Goal: Ask a question: Seek information or help from site administrators or community

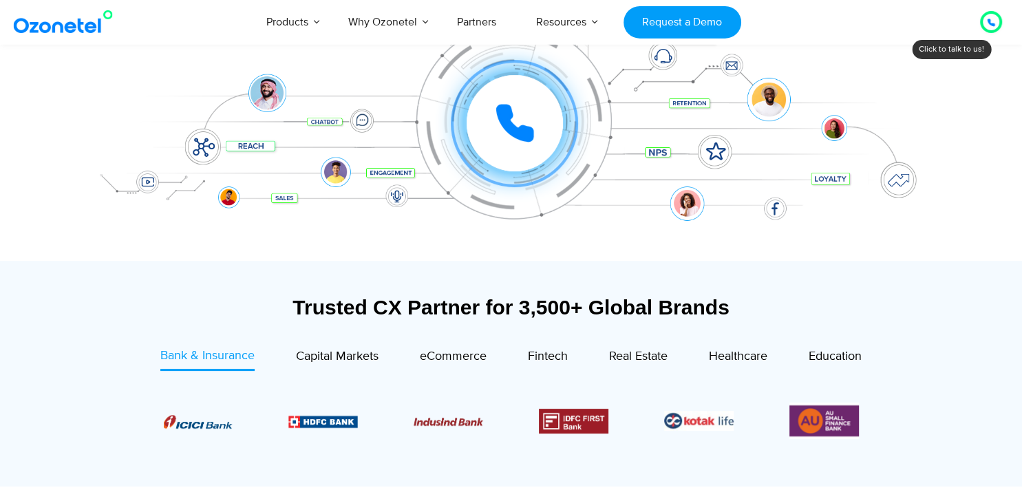
scroll to position [318, 0]
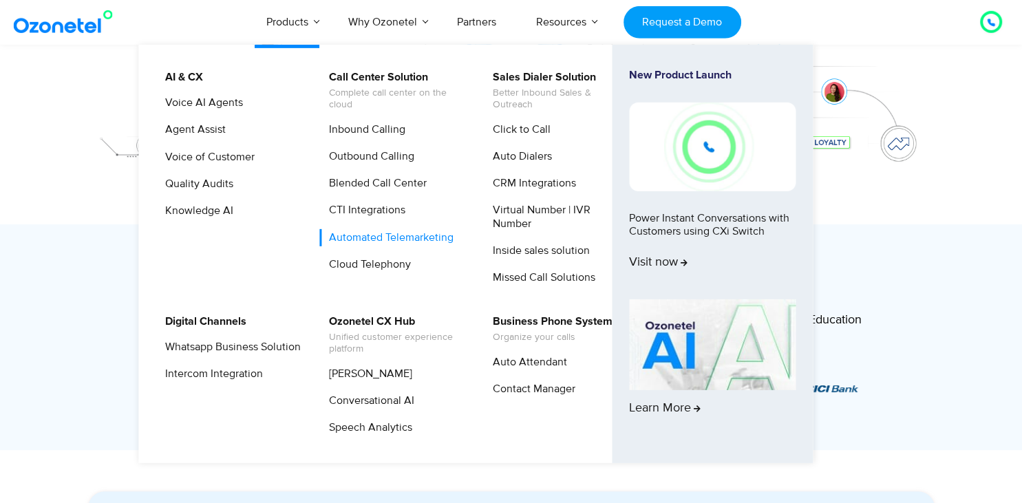
click at [378, 240] on link "Automated Telemarketing" at bounding box center [388, 237] width 136 height 17
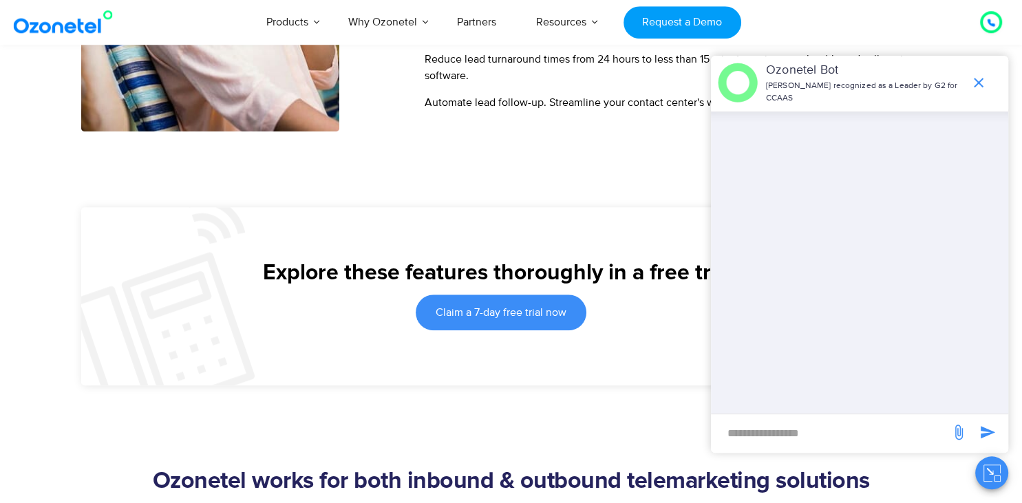
scroll to position [1130, 0]
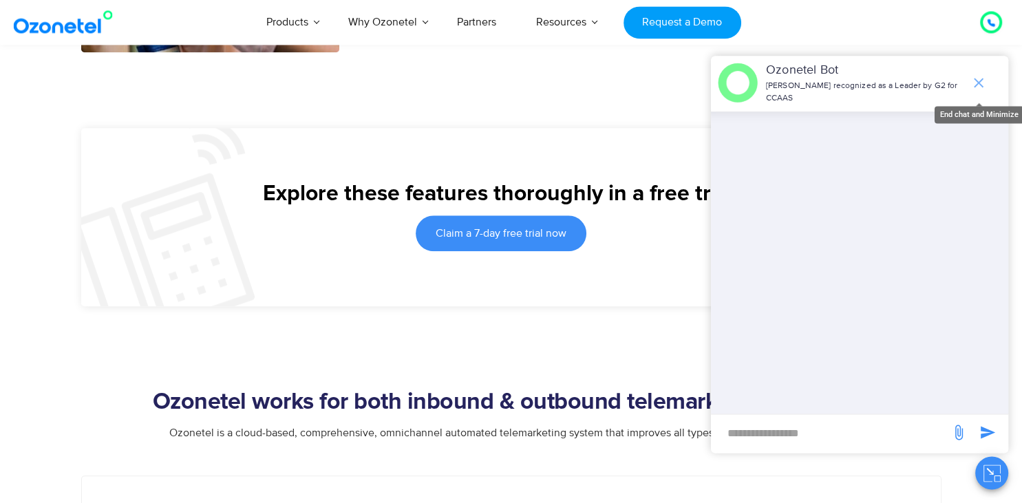
click at [979, 89] on icon "end chat or minimize" at bounding box center [979, 82] width 17 height 17
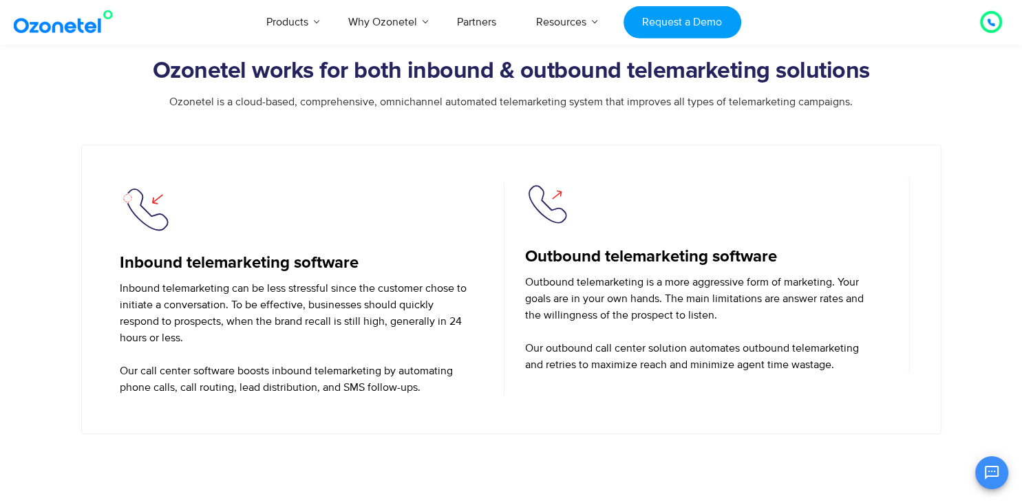
scroll to position [1489, 0]
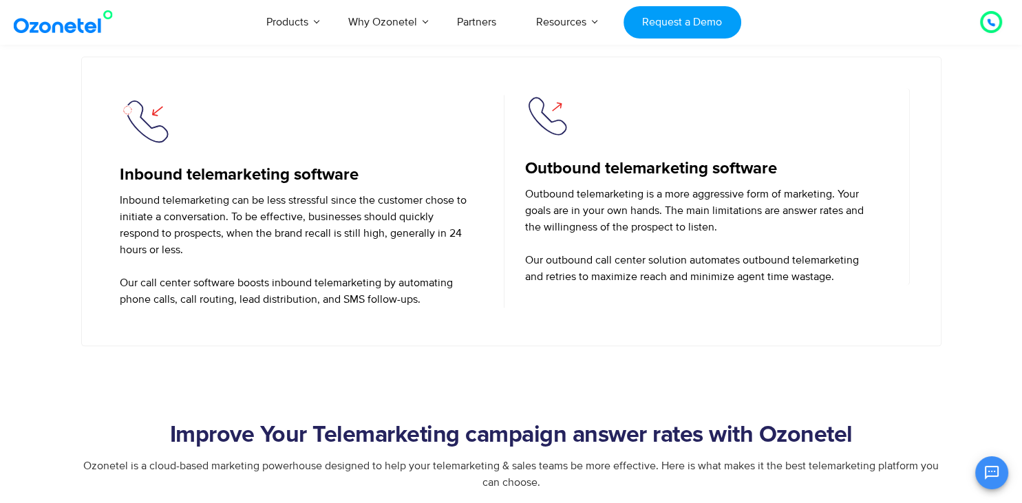
scroll to position [1454, 0]
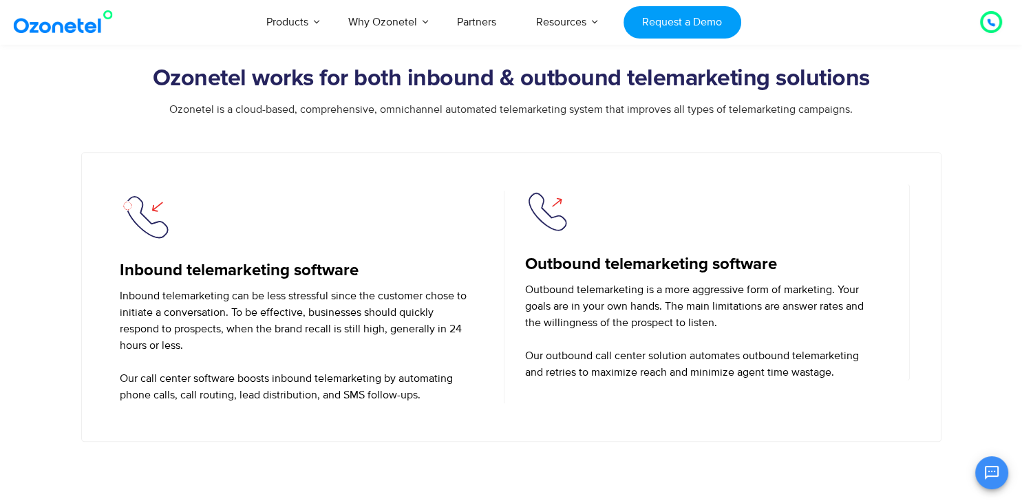
drag, startPoint x: 117, startPoint y: 293, endPoint x: 430, endPoint y: 394, distance: 328.9
click at [430, 394] on div "Inbound telemarketing software Inbound telemarketing can be less stressful sinc…" at bounding box center [312, 297] width 399 height 226
copy p "Inbound telemarketing can be less stressful since the customer chose to initiat…"
drag, startPoint x: 526, startPoint y: 288, endPoint x: 842, endPoint y: 382, distance: 330.4
click at [842, 382] on div "Outbound telemarketing software Outbound telemarketing is a more aggressive for…" at bounding box center [710, 297] width 399 height 226
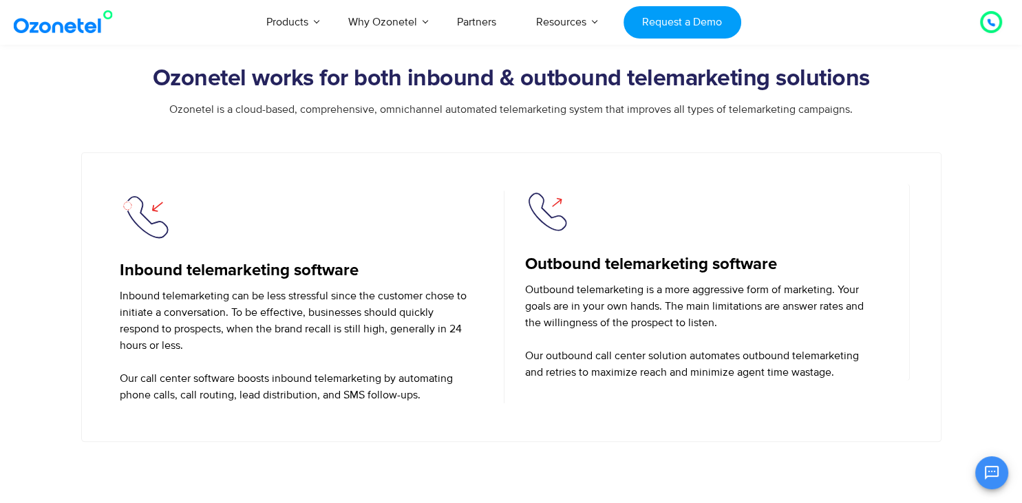
copy p "Outbound telemarketing is a more aggressive form of marketing. Your goals are i…"
click at [979, 275] on section "Ozonetel works for both inbound & outbound telemarketing solutions Ozonetel is …" at bounding box center [511, 216] width 1022 height 452
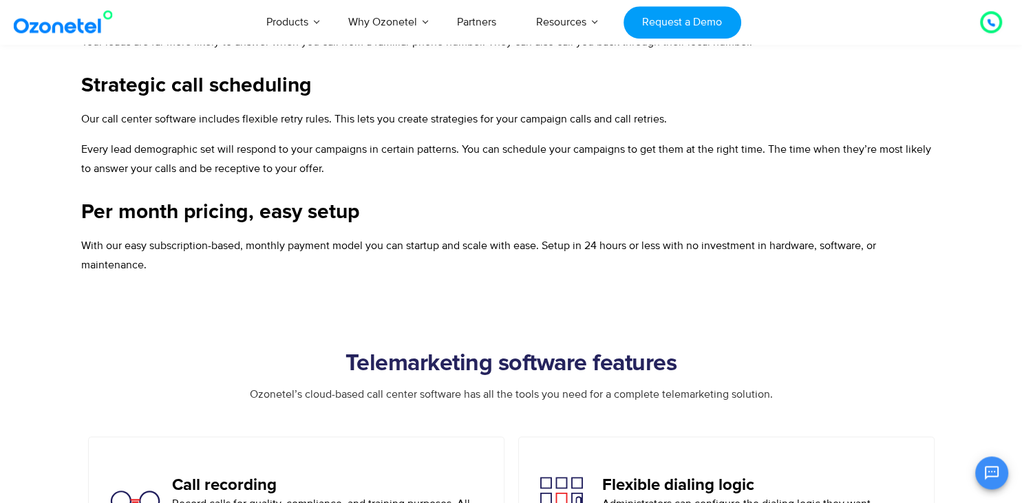
scroll to position [2693, 0]
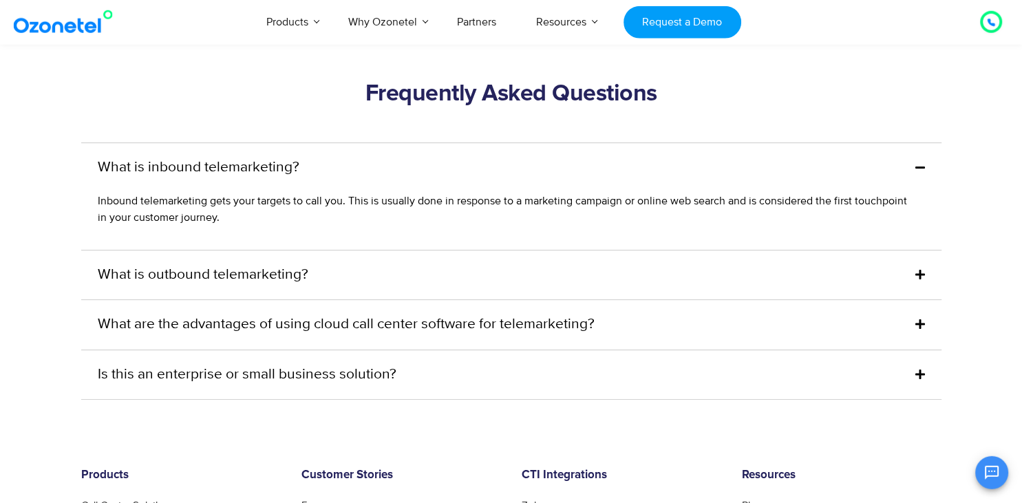
scroll to position [5454, 0]
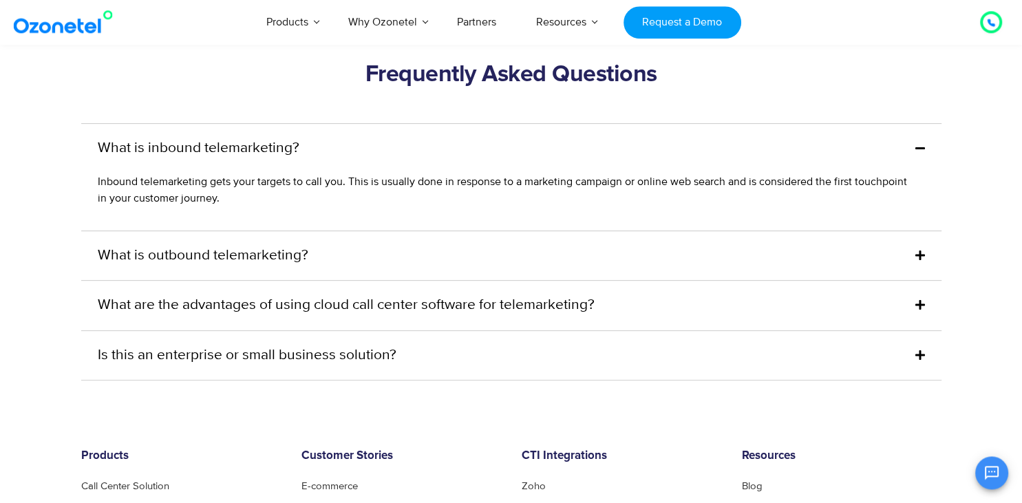
click at [281, 263] on link "What is outbound telemarketing?" at bounding box center [203, 256] width 211 height 22
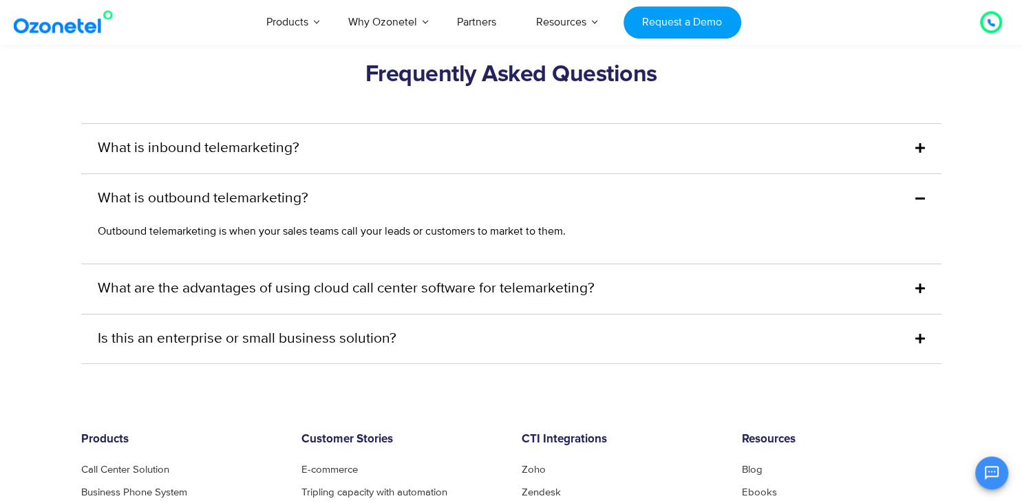
click at [233, 282] on link "What are the advantages of using cloud call center software for telemarketing?" at bounding box center [346, 289] width 497 height 22
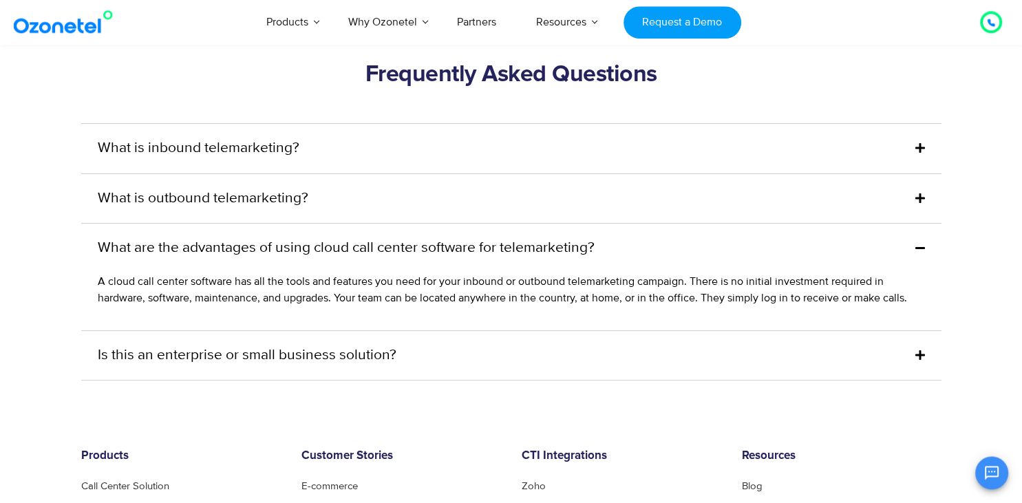
click at [233, 361] on link "Is this an enterprise or small business solution?" at bounding box center [247, 356] width 299 height 22
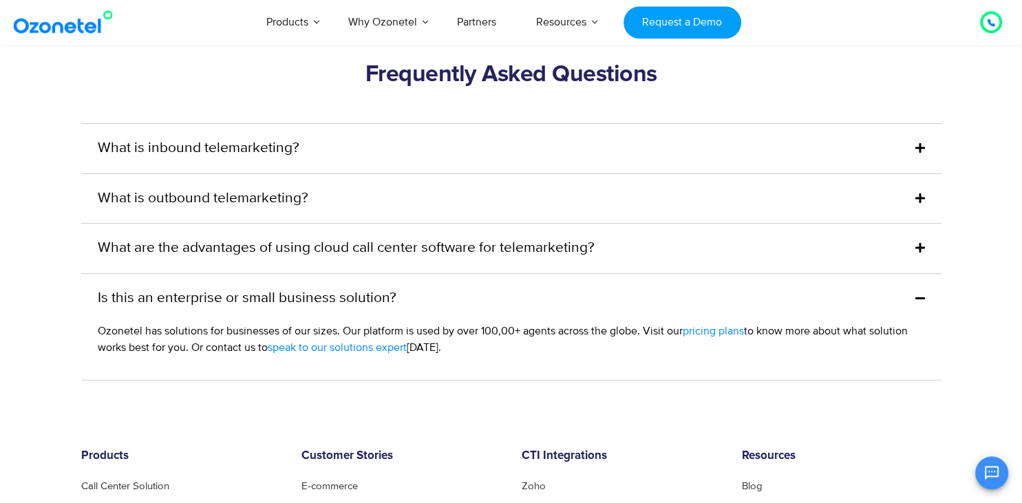
click at [720, 334] on span "pricing plans" at bounding box center [713, 331] width 61 height 14
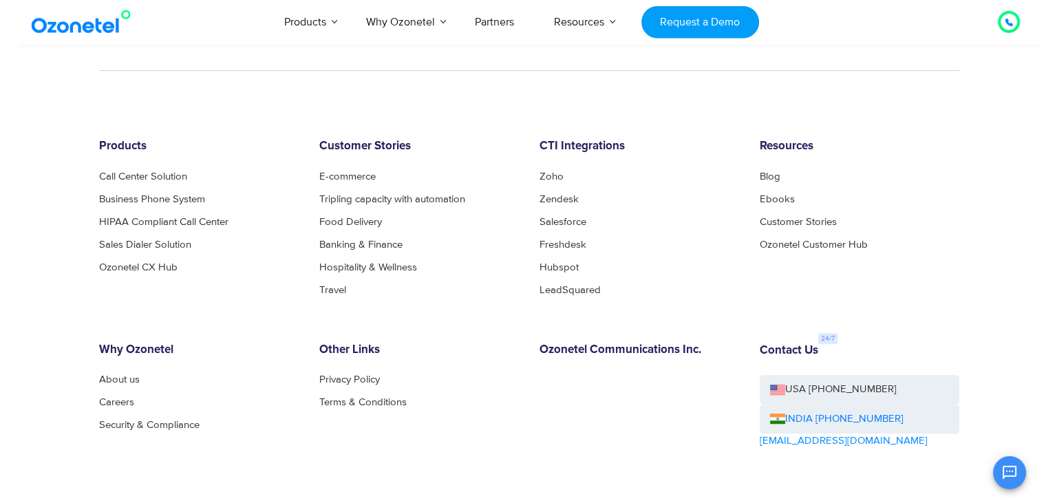
scroll to position [5782, 0]
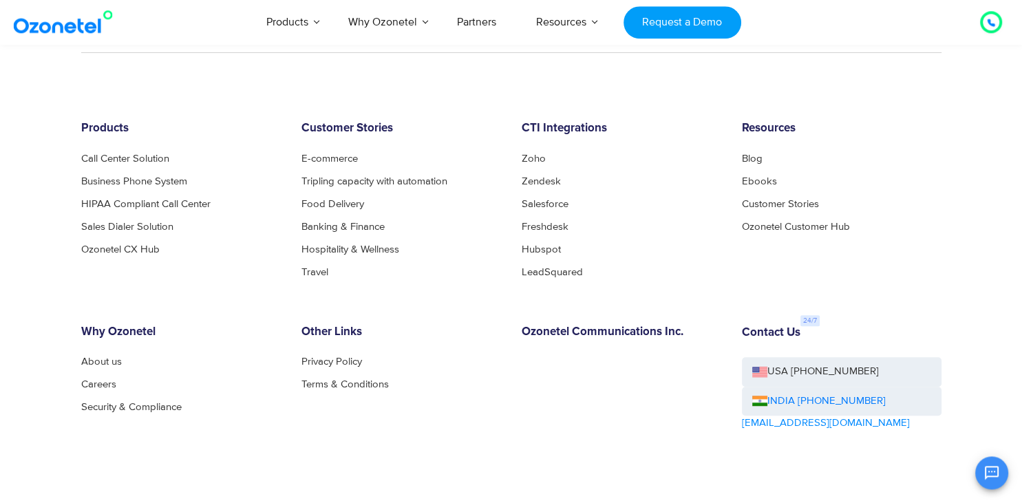
click at [348, 215] on ul "E-commerce Tripling capacity with automation Food Delivery Banking & Finance Ho…" at bounding box center [401, 215] width 200 height 124
click at [353, 222] on link "Banking & Finance" at bounding box center [346, 227] width 91 height 10
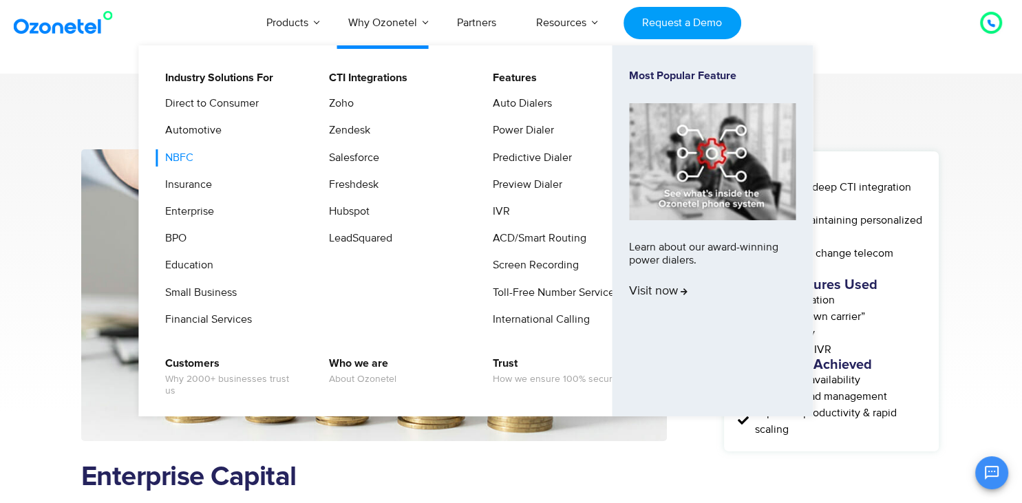
click at [180, 161] on link "NBFC" at bounding box center [175, 157] width 39 height 17
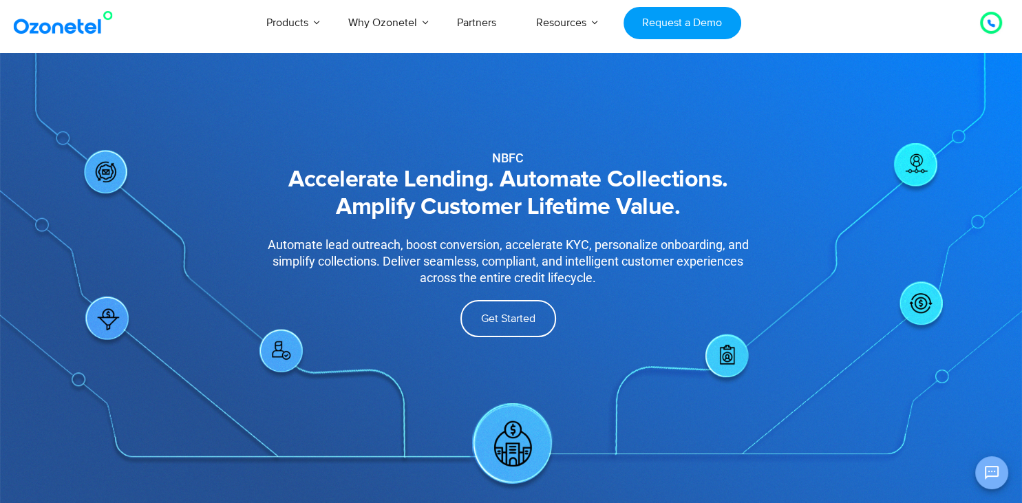
click at [982, 470] on button "Open chat" at bounding box center [991, 472] width 33 height 33
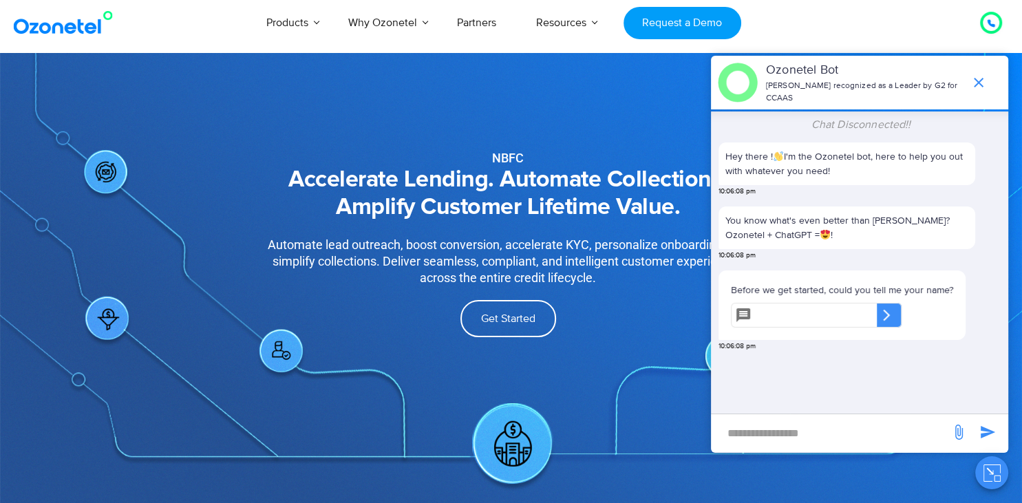
click at [799, 320] on input "text" at bounding box center [817, 315] width 120 height 25
type input "******"
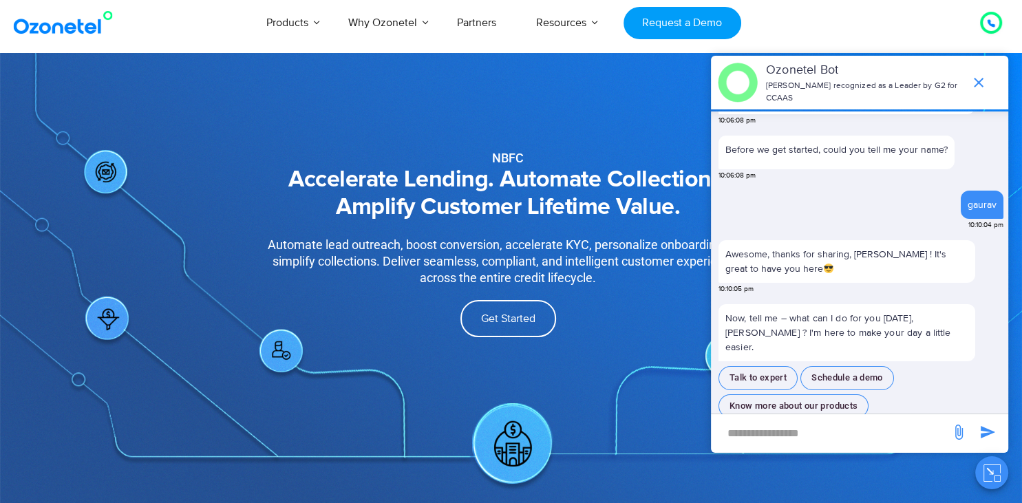
scroll to position [131, 0]
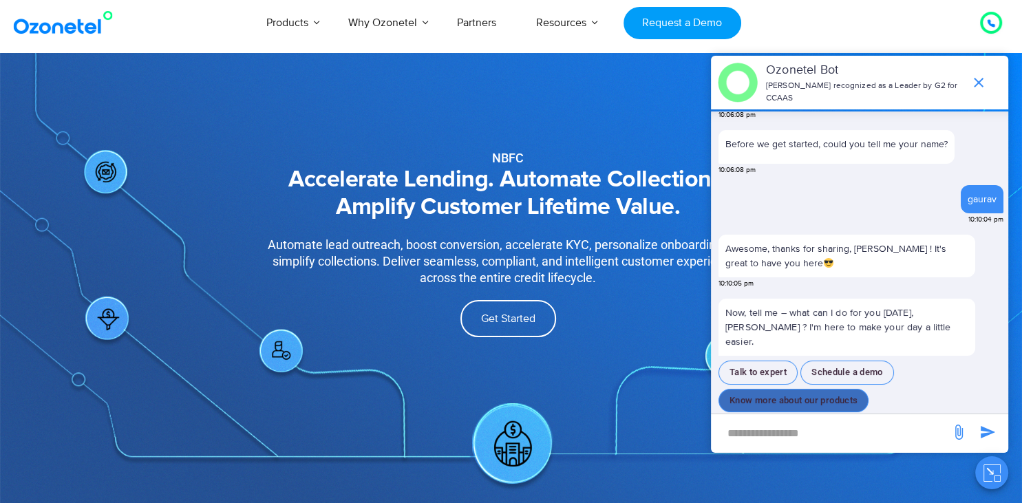
click at [813, 389] on button "Know more about our products" at bounding box center [794, 401] width 150 height 24
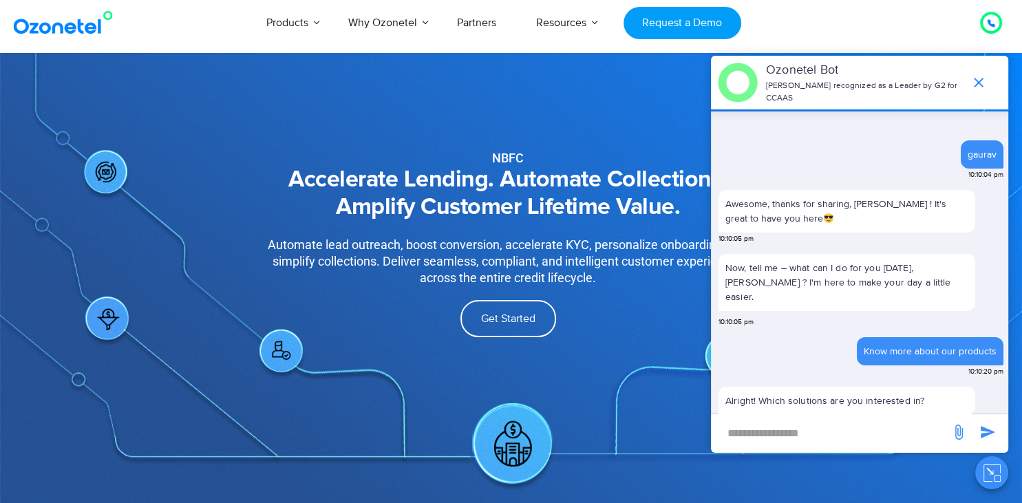
scroll to position [224, 0]
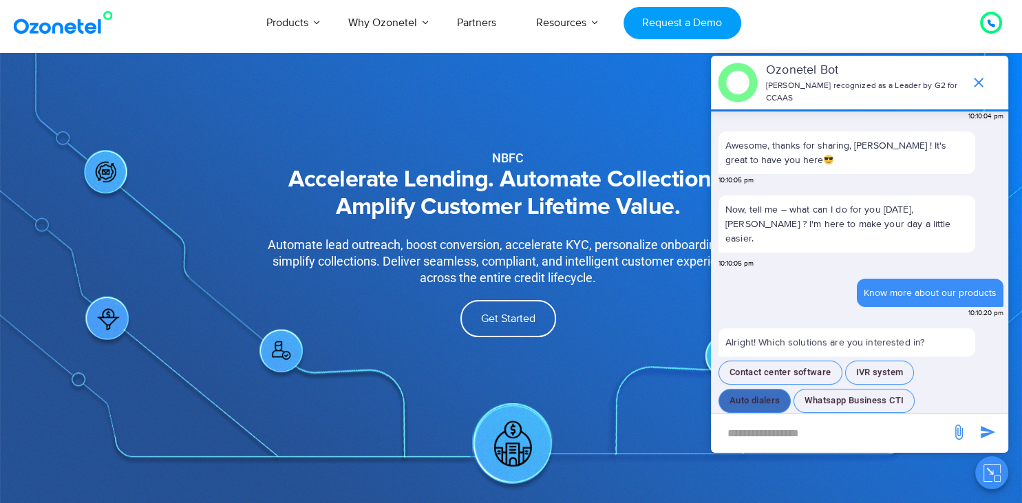
click at [773, 389] on button "Auto dialers" at bounding box center [755, 401] width 72 height 24
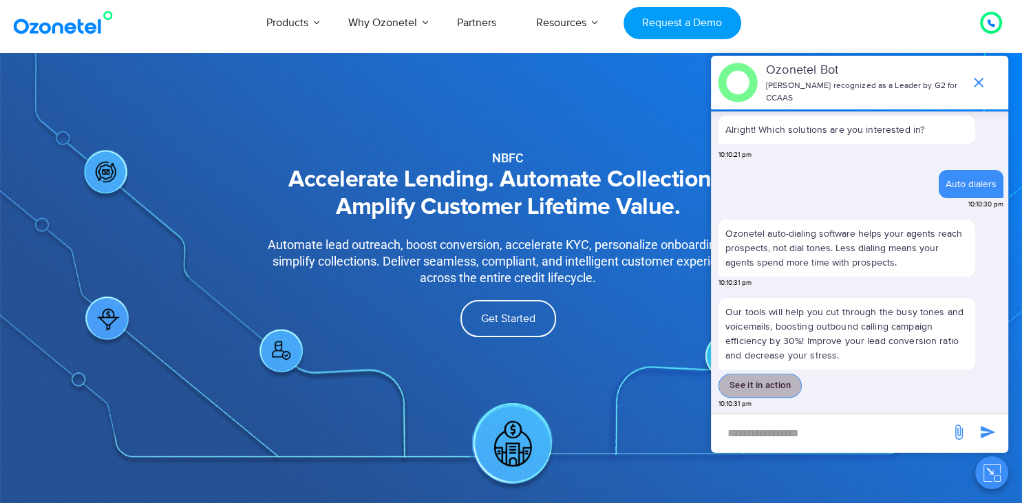
click at [773, 384] on button "See it in action" at bounding box center [760, 386] width 83 height 24
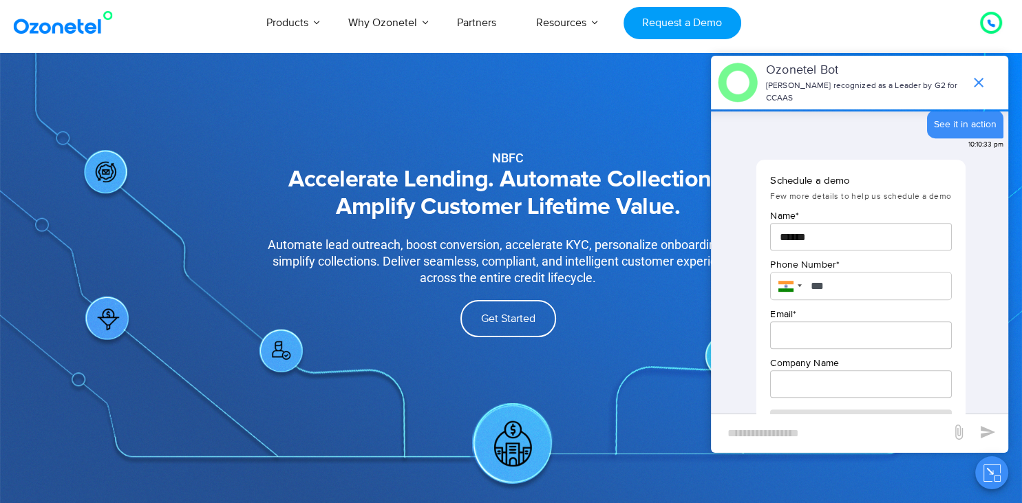
scroll to position [703, 0]
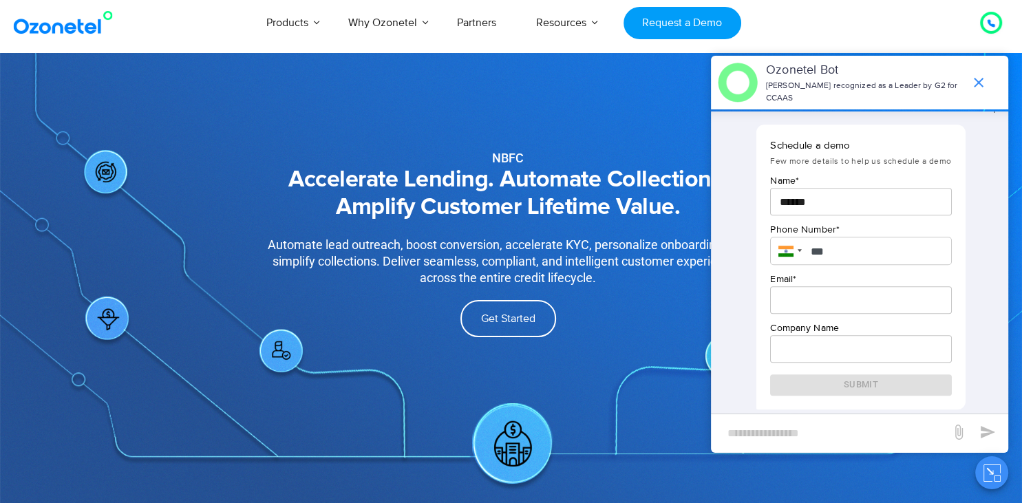
click at [773, 384] on div "Name * ****** ​ Phone Number * *** Email * ​ Company Name ​ Submit" at bounding box center [860, 285] width 181 height 224
click at [979, 81] on icon "end chat or minimize" at bounding box center [979, 82] width 17 height 17
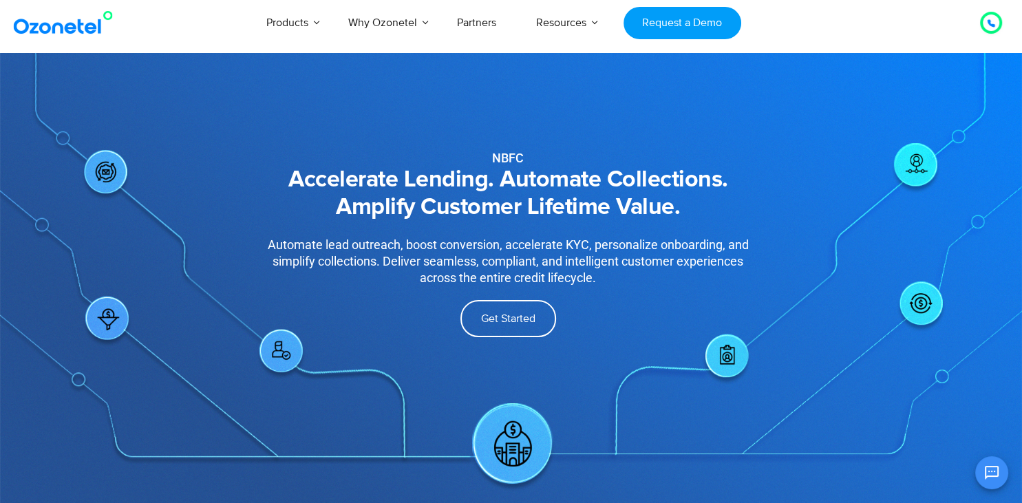
click at [991, 471] on icon "Open chat" at bounding box center [992, 473] width 17 height 17
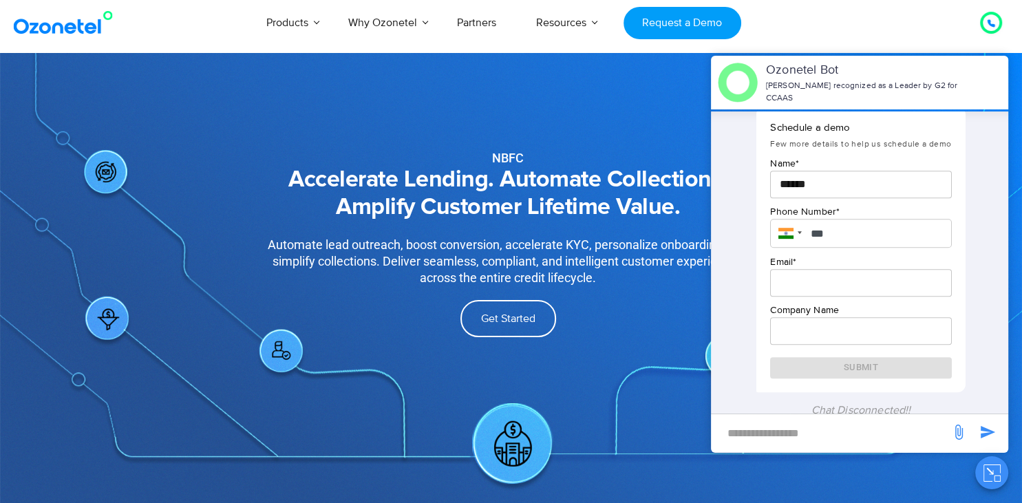
scroll to position [724, 0]
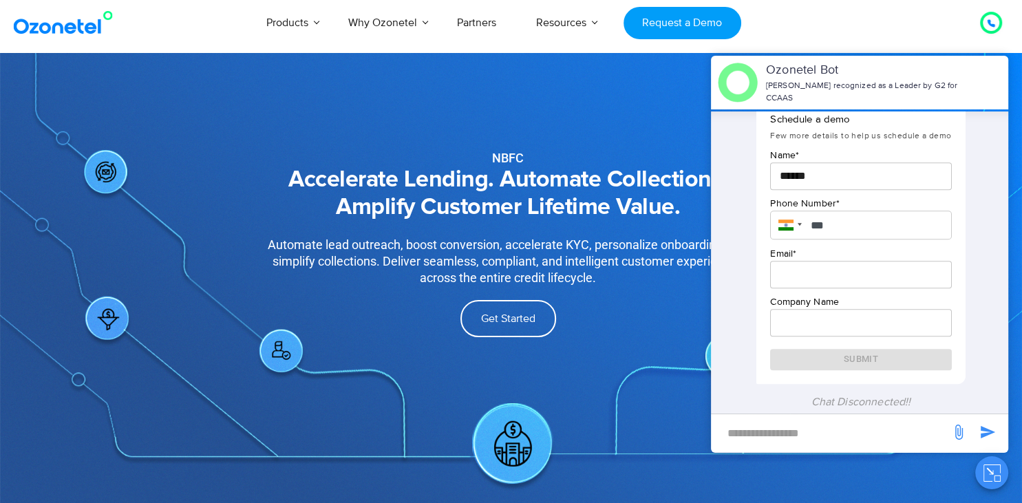
click at [824, 416] on div "​" at bounding box center [831, 430] width 226 height 32
click at [816, 423] on input "new-msg-input" at bounding box center [831, 432] width 226 height 23
type input "**********"
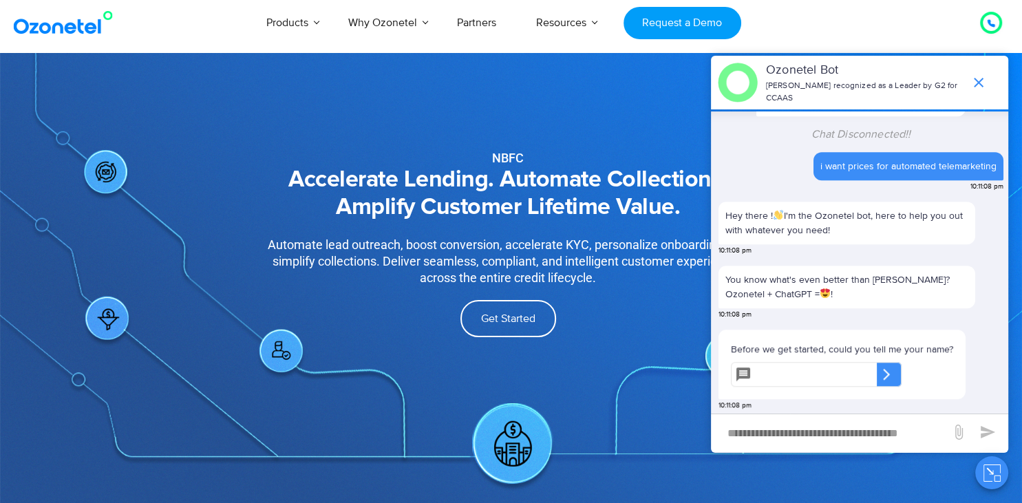
scroll to position [993, 0]
type input "******"
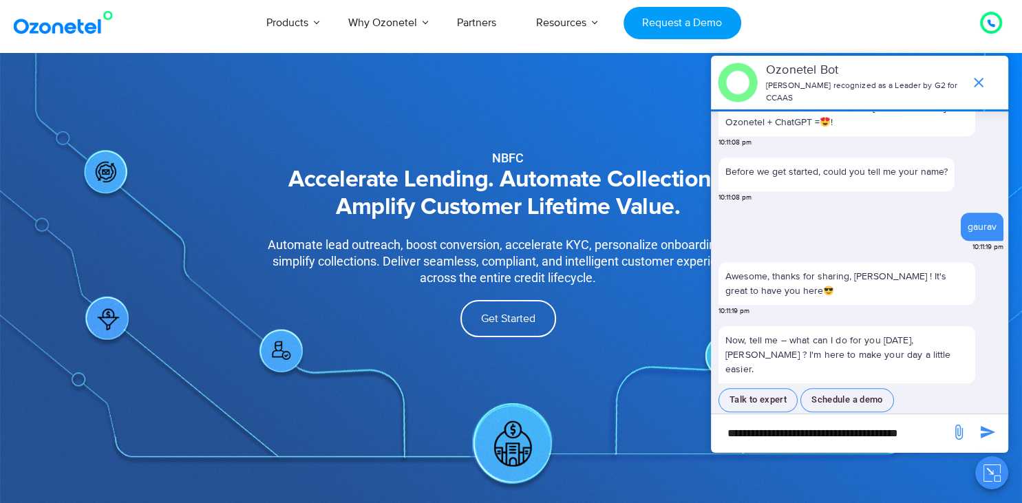
scroll to position [1171, 0]
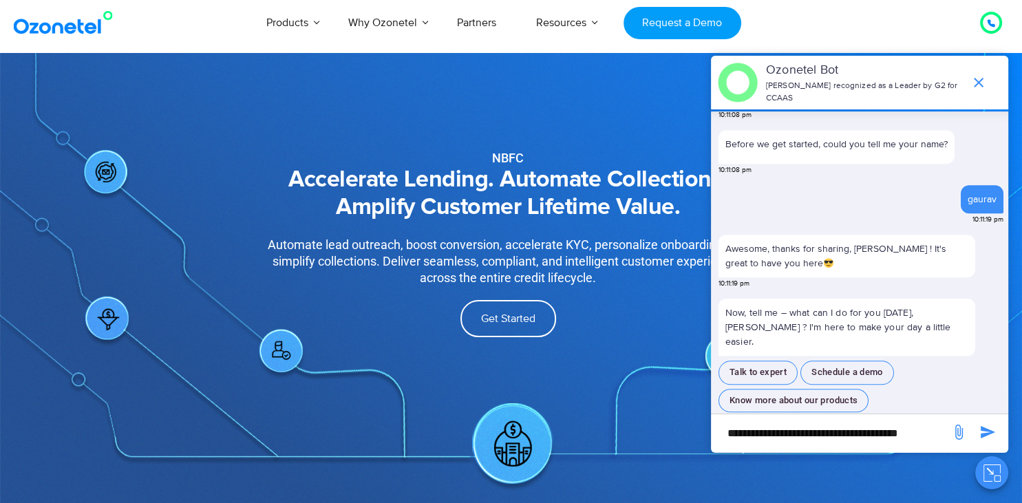
click at [788, 435] on input "**********" at bounding box center [831, 432] width 226 height 23
type input "**********"
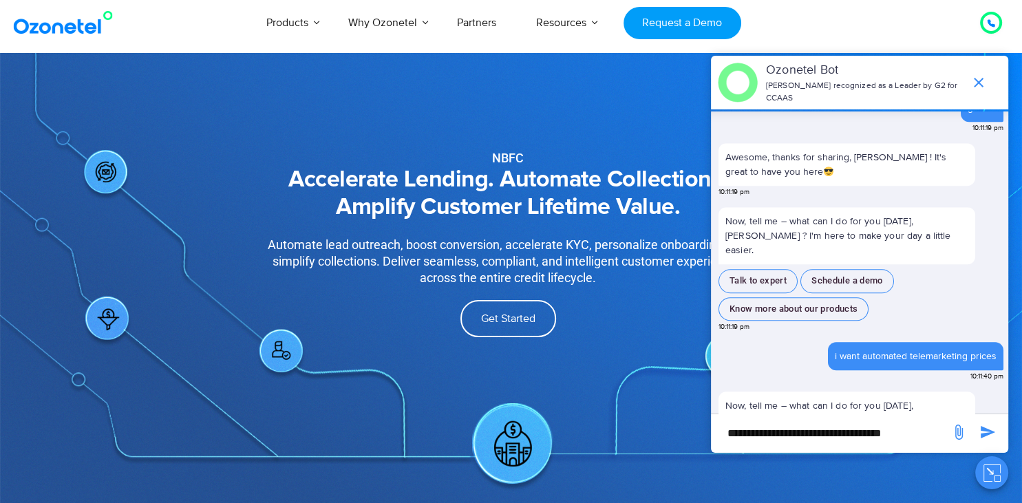
scroll to position [1326, 0]
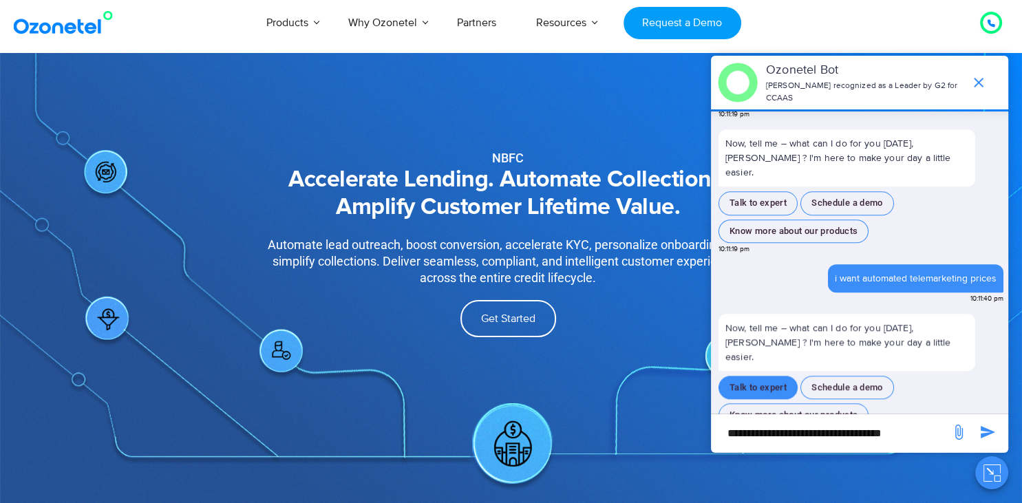
click at [786, 376] on button "Talk to expert" at bounding box center [758, 388] width 79 height 24
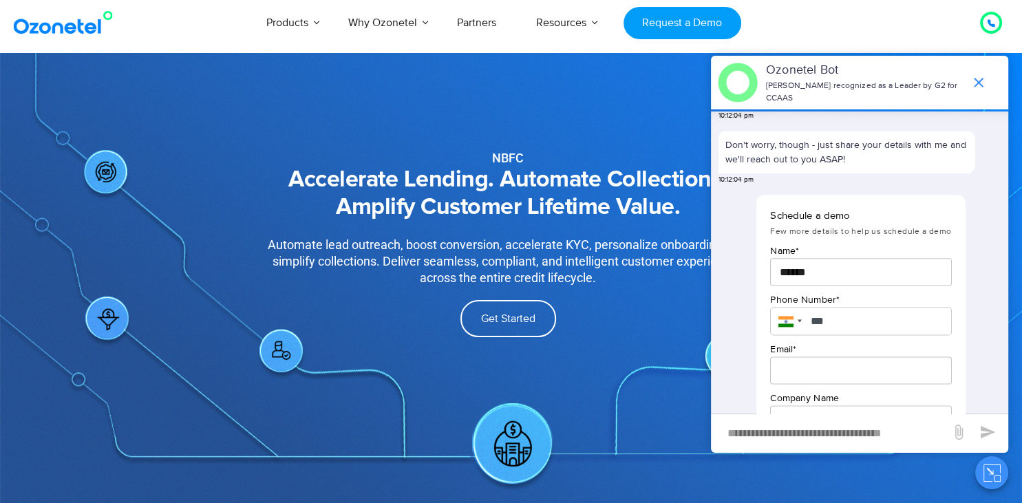
scroll to position [1748, 0]
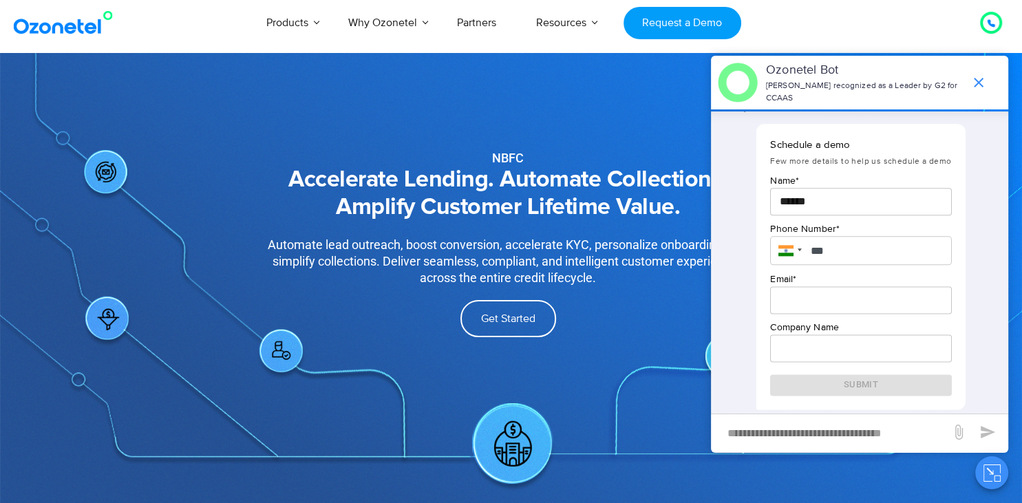
click at [994, 21] on icon at bounding box center [991, 23] width 8 height 8
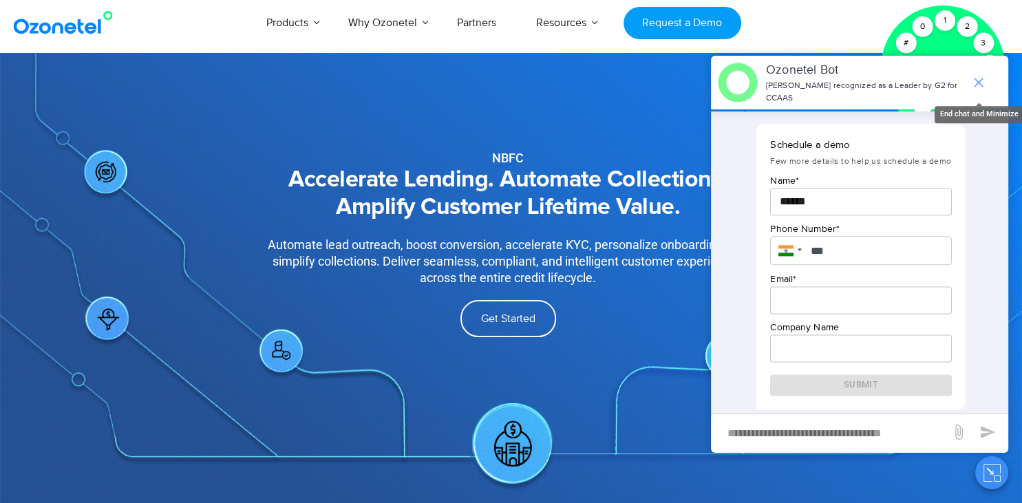
click at [972, 74] on span "end chat or minimize" at bounding box center [979, 83] width 28 height 28
